Goal: Task Accomplishment & Management: Complete application form

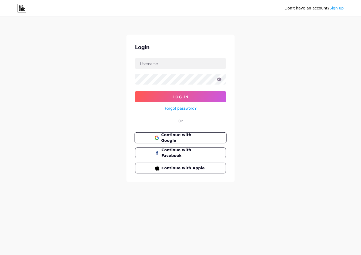
click at [174, 137] on span "Continue with Google" at bounding box center [183, 138] width 45 height 12
